Goal: Task Accomplishment & Management: Use online tool/utility

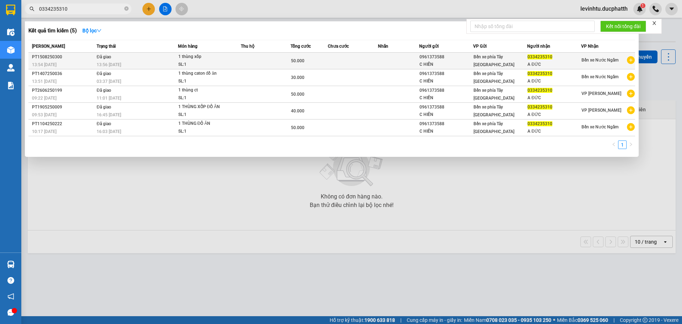
type input "0334235310"
click at [344, 67] on td at bounding box center [353, 61] width 50 height 17
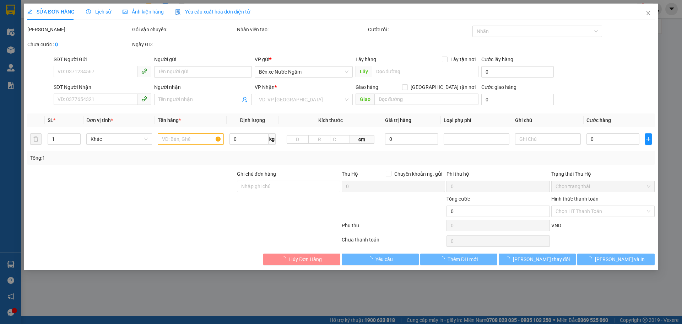
type input "0961373588"
type input "C HIỀN"
type input "0334235310"
type input "A ĐỨC"
type input "50.000"
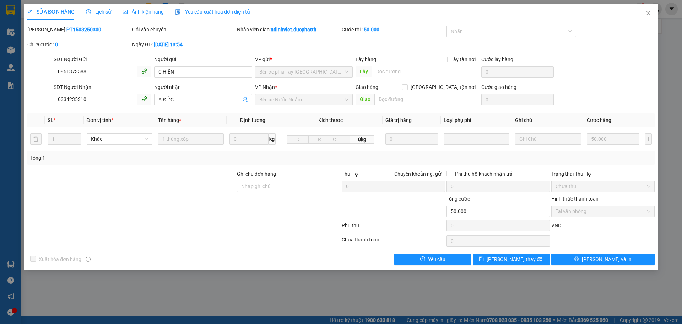
click at [109, 12] on span "Lịch sử" at bounding box center [98, 12] width 25 height 6
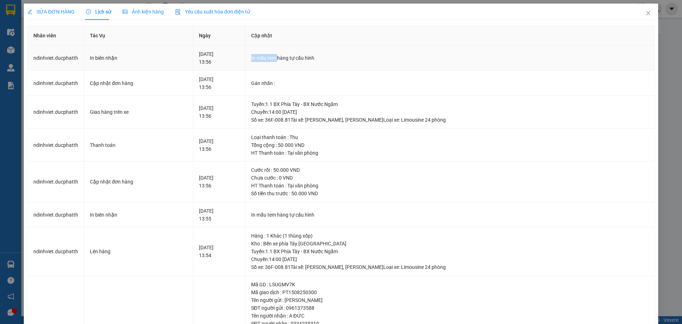
drag, startPoint x: 303, startPoint y: 63, endPoint x: 249, endPoint y: 63, distance: 54.0
click at [269, 61] on tr "ndinhviet.ducphatth In biên nhận 15-08-2025 13:56 In mẫu tem hàng tự cấu hình" at bounding box center [341, 57] width 627 height 25
click at [235, 63] on div "15-08-2025 13:56" at bounding box center [219, 58] width 40 height 16
drag, startPoint x: 358, startPoint y: 107, endPoint x: 297, endPoint y: 119, distance: 61.9
click at [297, 119] on div "Tuyến : 1.1 BX Phía Tây - BX Nước Ngầm Chuyến: 14:00 ngày 15-08-2025 Số xe: 36F…" at bounding box center [449, 111] width 397 height 23
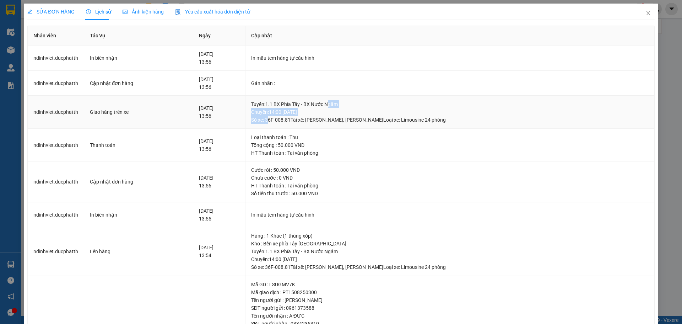
click at [324, 115] on div "Tuyến : 1.1 BX Phía Tây - BX Nước Ngầm Chuyến: 14:00 ngày 15-08-2025 Số xe: 36F…" at bounding box center [449, 111] width 397 height 23
drag, startPoint x: 641, startPoint y: 11, endPoint x: 624, endPoint y: 10, distance: 16.8
click at [645, 12] on icon "close" at bounding box center [648, 13] width 6 height 6
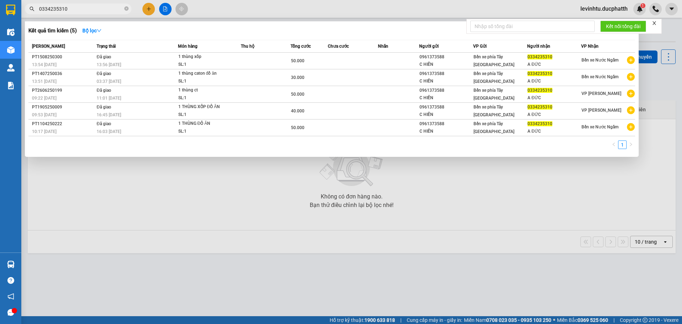
click at [88, 6] on input "0334235310" at bounding box center [81, 9] width 84 height 8
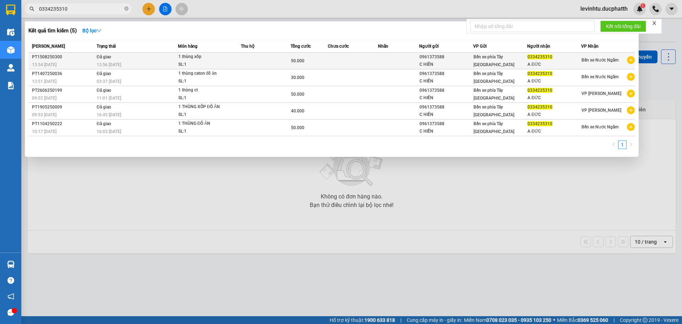
click at [231, 60] on div "1 thùng xốp" at bounding box center [204, 57] width 53 height 8
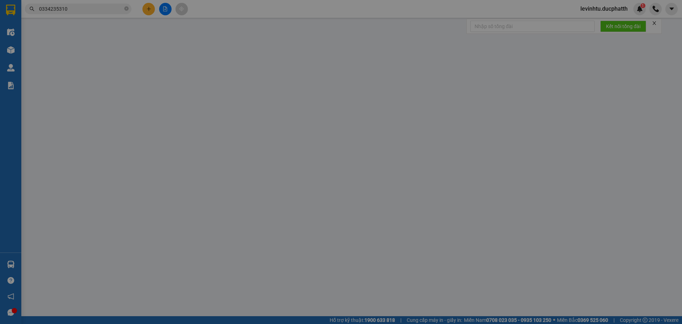
type input "0961373588"
type input "C HIỀN"
type input "0334235310"
type input "A ĐỨC"
type input "50.000"
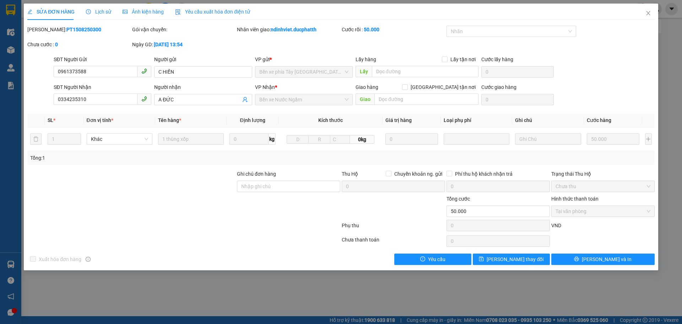
click at [93, 12] on span "Lịch sử" at bounding box center [98, 12] width 25 height 6
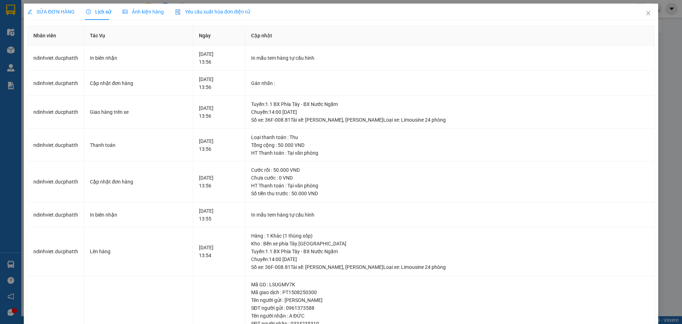
click at [62, 13] on span "SỬA ĐƠN HÀNG" at bounding box center [50, 12] width 47 height 6
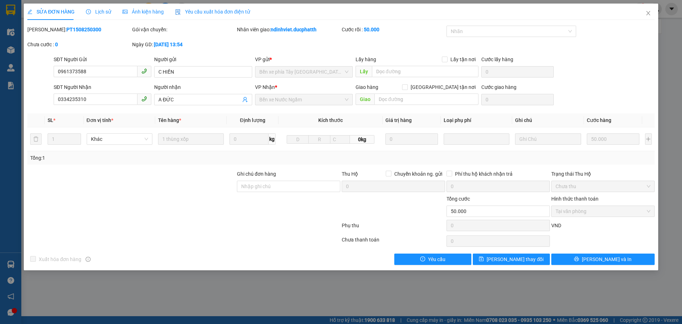
click at [95, 12] on span "Lịch sử" at bounding box center [98, 12] width 25 height 6
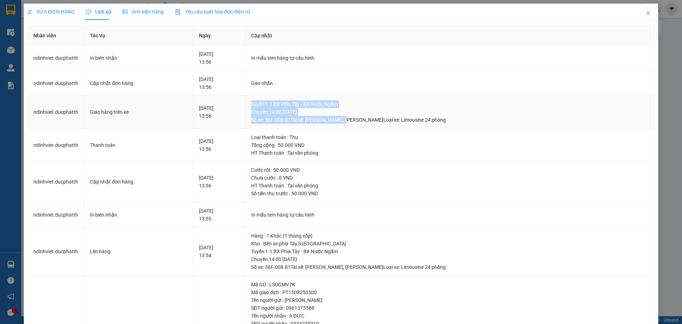
drag, startPoint x: 341, startPoint y: 120, endPoint x: 268, endPoint y: 120, distance: 73.5
click at [268, 120] on tr "ndinhviet.ducphatth Giao hàng trên xe 15-08-2025 13:56 Tuyến : 1.1 BX Phía Tây …" at bounding box center [341, 112] width 627 height 33
click at [284, 114] on div "Tuyến : 1.1 BX Phía Tây - BX Nước Ngầm Chuyến: 14:00 ngày 15-08-2025 Số xe: 36F…" at bounding box center [449, 111] width 397 height 23
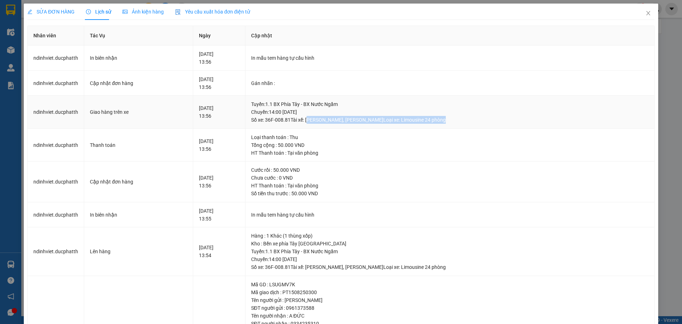
drag, startPoint x: 483, startPoint y: 118, endPoint x: 322, endPoint y: 114, distance: 161.3
click at [331, 118] on div "Tuyến : 1.1 BX Phía Tây - BX Nước Ngầm Chuyến: 14:00 ngày 15-08-2025 Số xe: 36F…" at bounding box center [449, 111] width 397 height 23
drag, startPoint x: 310, startPoint y: 111, endPoint x: 259, endPoint y: 78, distance: 61.2
click at [307, 108] on div "Tuyến : 1.1 BX Phía Tây - BX Nước Ngầm Chuyến: 14:00 ngày 15-08-2025 Số xe: 36F…" at bounding box center [449, 111] width 397 height 23
click at [645, 13] on icon "close" at bounding box center [648, 13] width 6 height 6
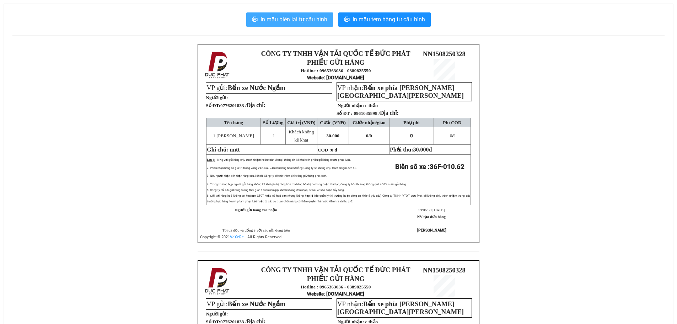
drag, startPoint x: 275, startPoint y: 21, endPoint x: 275, endPoint y: 14, distance: 7.1
click at [279, 20] on span "In mẫu biên lai tự cấu hình" at bounding box center [293, 19] width 67 height 9
drag, startPoint x: 298, startPoint y: 26, endPoint x: 305, endPoint y: 18, distance: 10.8
click at [298, 26] on button "In mẫu biên lai tự cấu hình" at bounding box center [289, 19] width 87 height 14
